Goal: Check status: Check status

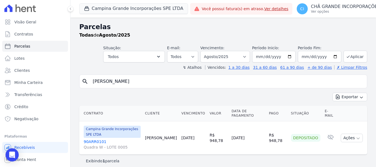
select select
drag, startPoint x: 144, startPoint y: 84, endPoint x: 140, endPoint y: 79, distance: 5.8
click at [144, 84] on input "[PERSON_NAME]" at bounding box center [226, 81] width 275 height 11
drag, startPoint x: 133, startPoint y: 82, endPoint x: 67, endPoint y: 78, distance: 66.4
click at [67, 78] on div "Visão Geral Contratos [GEOGRAPHIC_DATA] Lotes Clientes Minha Carteira Transferê…" at bounding box center [188, 83] width 376 height 167
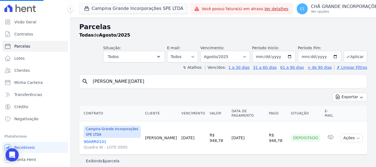
type input "[PERSON_NAME][DATE]"
select select
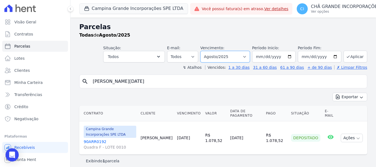
click at [237, 59] on select "Filtrar por período ──────── Todos os meses Janeiro/2023 Fevereiro/2023 Março/2…" at bounding box center [224, 57] width 49 height 12
select select "09/2026"
click at [208, 51] on select "Filtrar por período ──────── Todos os meses Janeiro/2023 Fevereiro/2023 Março/2…" at bounding box center [224, 57] width 49 height 12
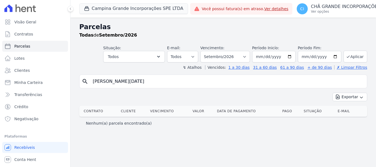
select select
click at [96, 9] on button "Campina Grande Incorporações SPE LTDA" at bounding box center [133, 8] width 109 height 10
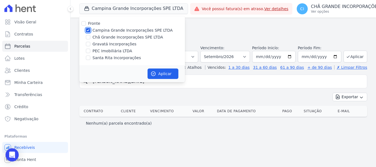
click at [87, 32] on input "Campina Grande Incorporações SPE LTDA" at bounding box center [88, 30] width 4 height 4
checkbox input "false"
click at [88, 56] on input "Santa Rita Incorporações" at bounding box center [88, 58] width 4 height 4
checkbox input "true"
click at [161, 73] on button "Aplicar" at bounding box center [162, 73] width 31 height 10
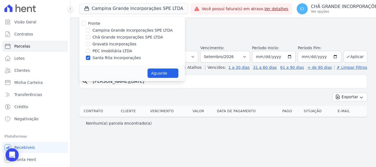
select select
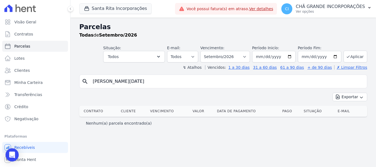
click at [139, 79] on input "[PERSON_NAME][DATE]" at bounding box center [226, 81] width 275 height 11
type input "vera lucia."
select select
click at [143, 80] on input "[PERSON_NAME][DATE]" at bounding box center [226, 81] width 275 height 11
select select
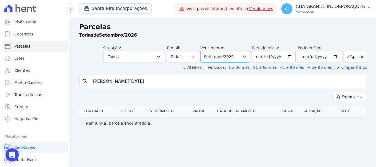
click at [234, 56] on select "Filtrar por período ──────── Todos os meses Novembro/2020 Dezembro/2020 Janeiro…" at bounding box center [224, 57] width 49 height 12
select select "09/2025"
click at [208, 51] on select "Filtrar por período ──────── Todos os meses Novembro/2020 Dezembro/2020 Janeiro…" at bounding box center [224, 57] width 49 height 12
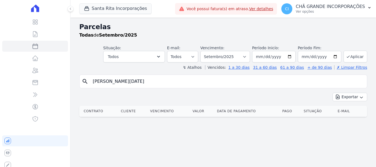
select select
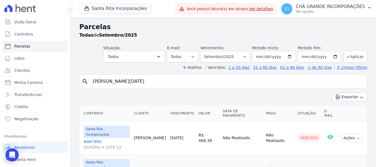
scroll to position [22, 0]
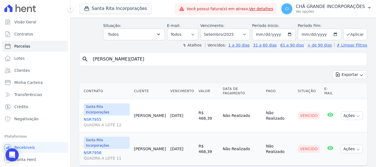
click at [92, 117] on link "NSR7955 QUADRA A LOTE 12" at bounding box center [107, 122] width 46 height 11
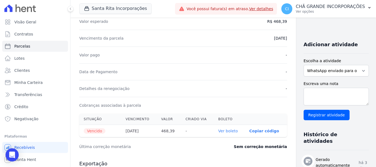
scroll to position [110, 0]
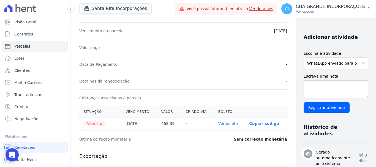
click at [220, 125] on link "Ver boleto" at bounding box center [228, 123] width 20 height 4
select select
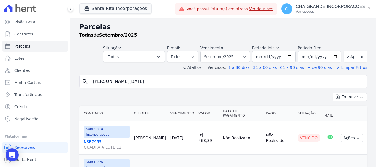
scroll to position [22, 0]
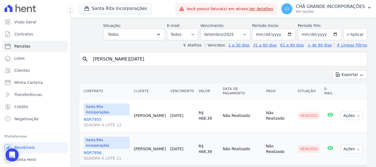
click at [85, 150] on link "NSR7956 QUADRA A LOTE 11" at bounding box center [107, 155] width 46 height 11
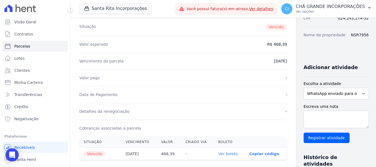
scroll to position [82, 0]
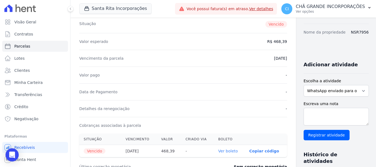
click at [218, 149] on link "Ver boleto" at bounding box center [228, 151] width 20 height 4
